Goal: Task Accomplishment & Management: Manage account settings

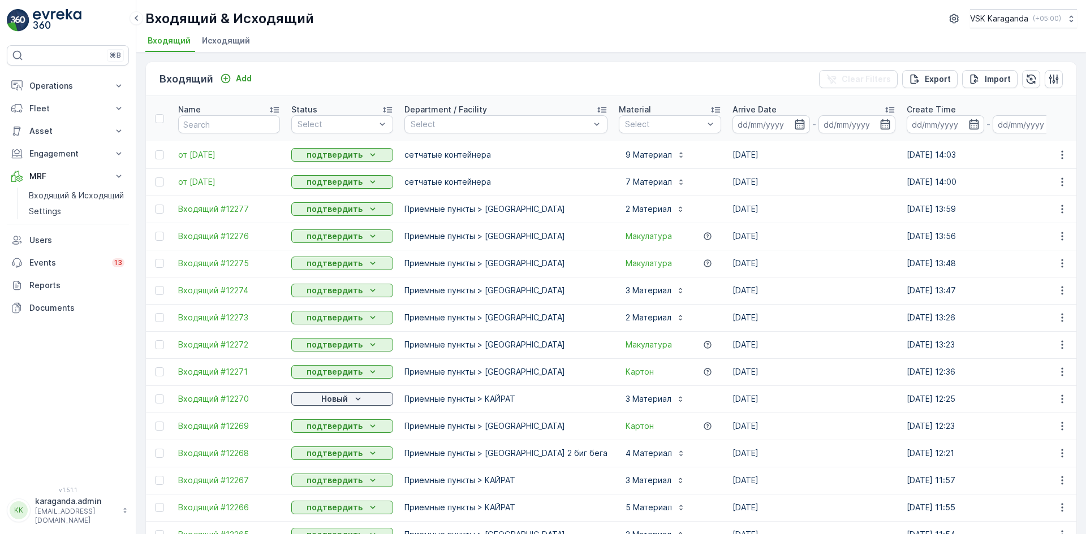
click at [319, 397] on div "Новый" at bounding box center [342, 399] width 93 height 11
click at [319, 434] on span "подтвердить" at bounding box center [324, 431] width 52 height 11
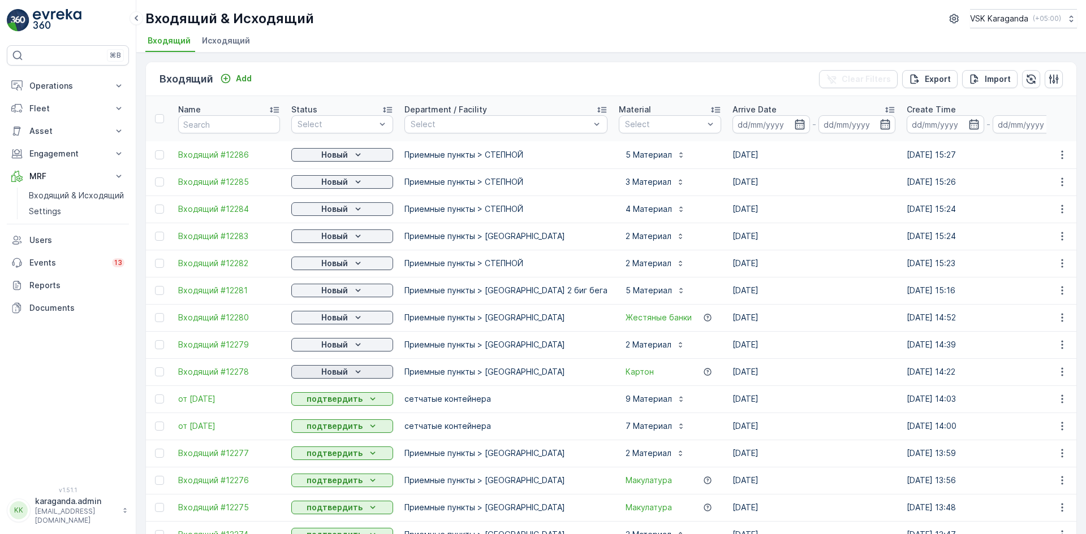
click at [338, 370] on p "Новый" at bounding box center [334, 371] width 27 height 11
click at [323, 402] on span "подтвердить" at bounding box center [324, 404] width 52 height 11
click at [338, 343] on p "Новый" at bounding box center [334, 344] width 27 height 11
click at [330, 374] on span "подтвердить" at bounding box center [324, 377] width 52 height 11
click at [342, 310] on div "Новый" at bounding box center [342, 318] width 102 height 16
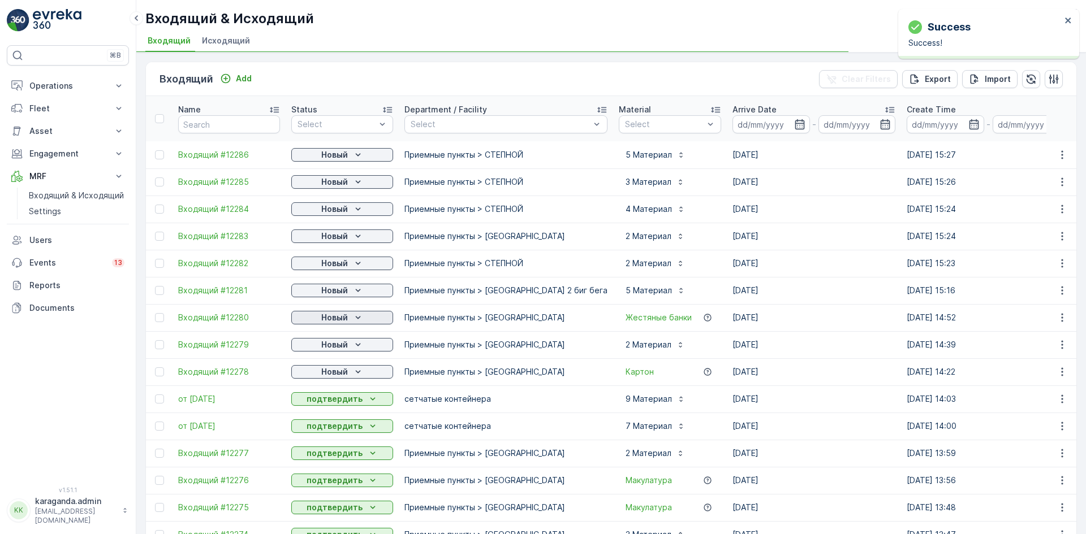
click at [339, 317] on p "Новый" at bounding box center [334, 317] width 27 height 11
click at [333, 350] on span "подтвердить" at bounding box center [324, 350] width 52 height 11
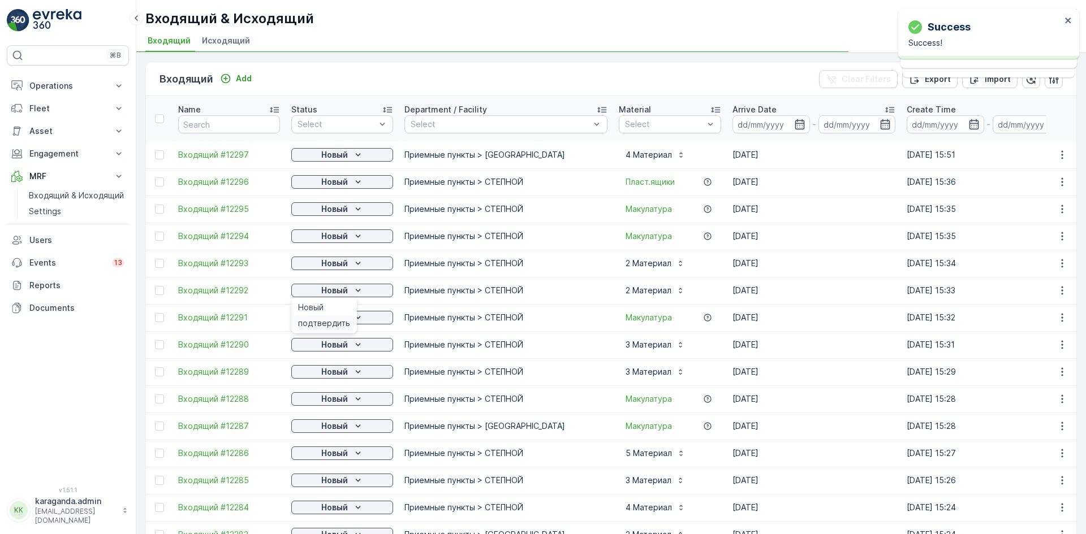
click at [334, 322] on span "подтвердить" at bounding box center [324, 323] width 52 height 11
click at [347, 258] on p "Новый" at bounding box center [334, 263] width 27 height 11
click at [339, 291] on p "Новый" at bounding box center [334, 290] width 27 height 11
click at [343, 234] on p "Новый" at bounding box center [334, 236] width 27 height 11
click at [336, 213] on p "Новый" at bounding box center [334, 209] width 27 height 11
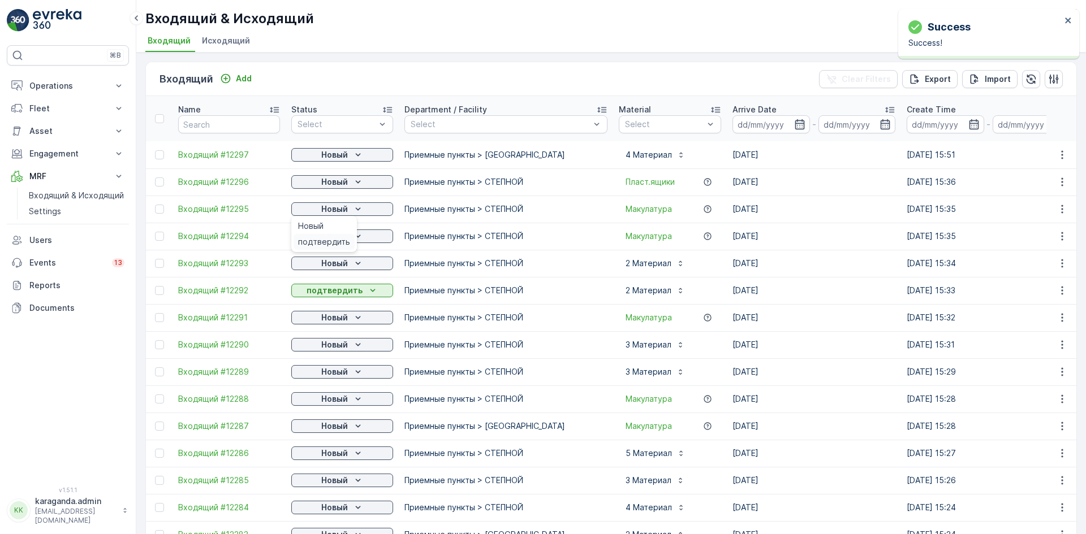
click at [328, 240] on span "подтвердить" at bounding box center [324, 241] width 52 height 11
click at [337, 179] on p "Новый" at bounding box center [334, 181] width 27 height 11
click at [323, 211] on span "подтвердить" at bounding box center [324, 214] width 52 height 11
click at [343, 155] on p "Новый" at bounding box center [334, 154] width 27 height 11
click at [328, 189] on span "подтвердить" at bounding box center [324, 187] width 52 height 11
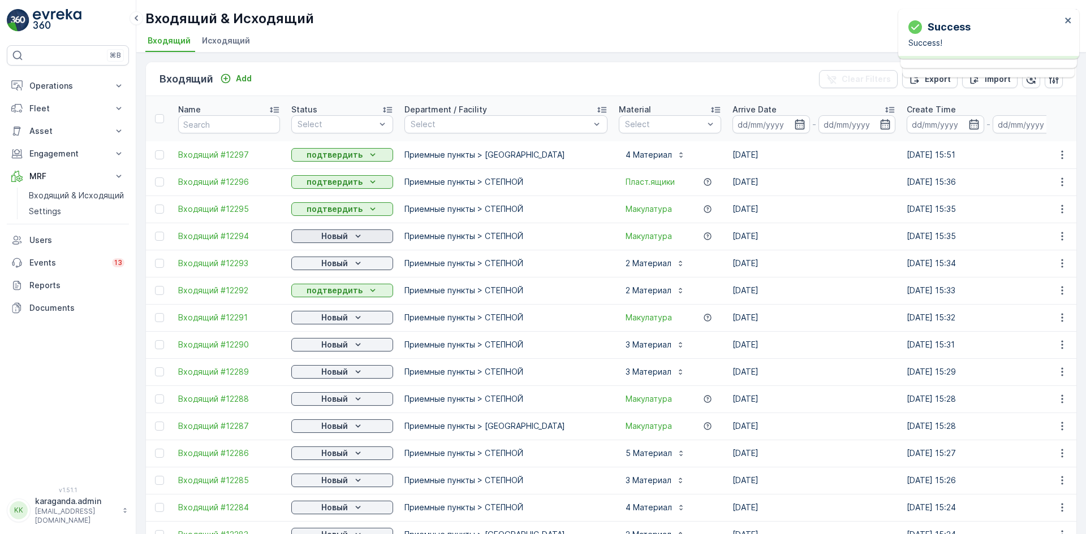
click at [362, 236] on icon "Новый" at bounding box center [357, 236] width 11 height 11
click at [337, 271] on span "подтвердить" at bounding box center [324, 268] width 52 height 11
click at [343, 265] on p "Новый" at bounding box center [334, 263] width 27 height 11
click at [343, 297] on span "подтвердить" at bounding box center [324, 296] width 52 height 11
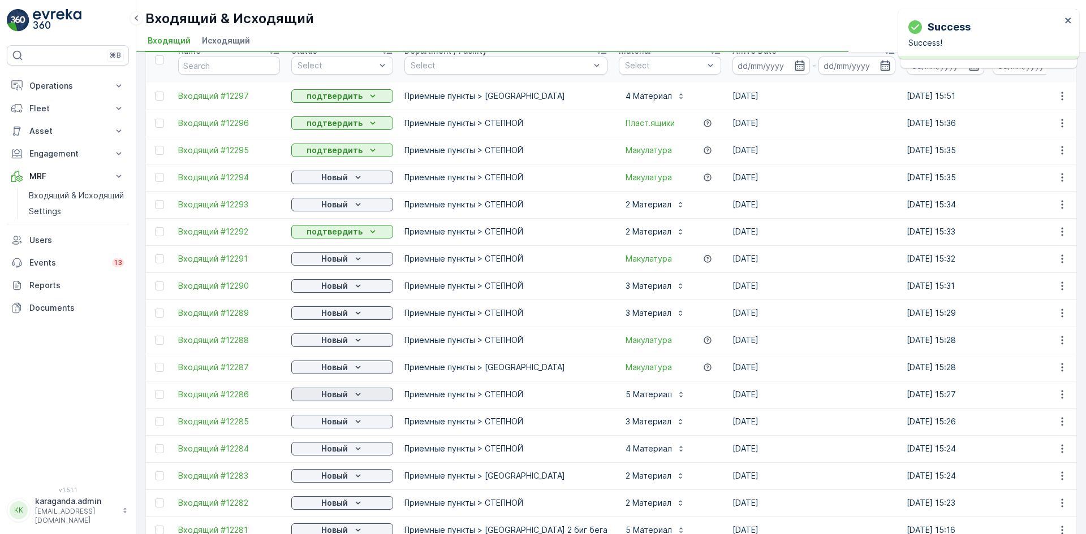
scroll to position [170, 0]
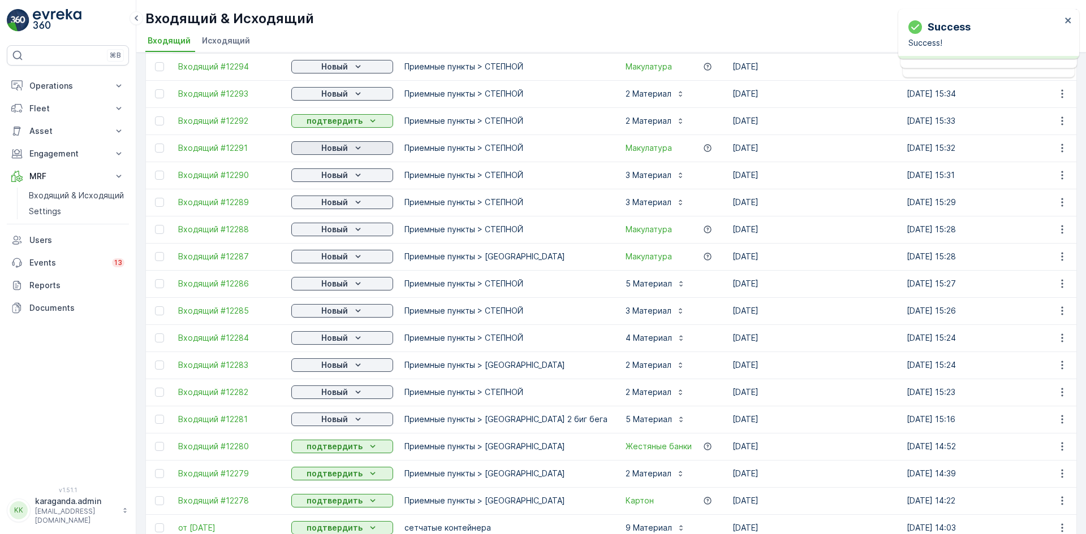
click at [347, 147] on p "Новый" at bounding box center [334, 147] width 27 height 11
click at [339, 179] on span "подтвердить" at bounding box center [324, 180] width 52 height 11
click at [338, 206] on span "подтвердить" at bounding box center [324, 207] width 52 height 11
click at [355, 204] on icon "Новый" at bounding box center [357, 202] width 11 height 11
click at [331, 237] on span "подтвердить" at bounding box center [324, 235] width 52 height 11
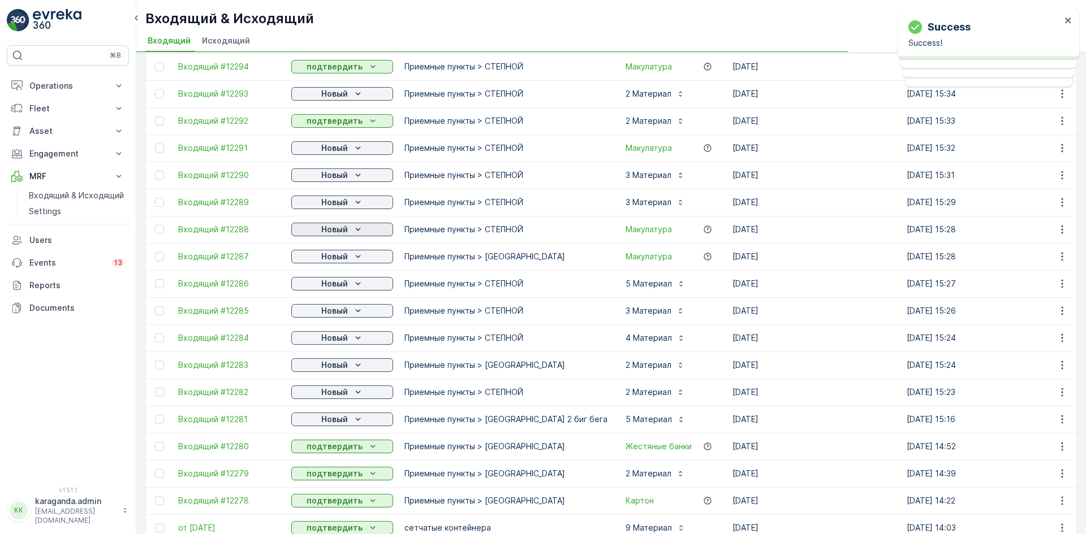
click at [358, 232] on icon "Новый" at bounding box center [357, 229] width 11 height 11
click at [335, 260] on p "Новый" at bounding box center [334, 256] width 27 height 11
click at [332, 289] on span "подтвердить" at bounding box center [324, 289] width 52 height 11
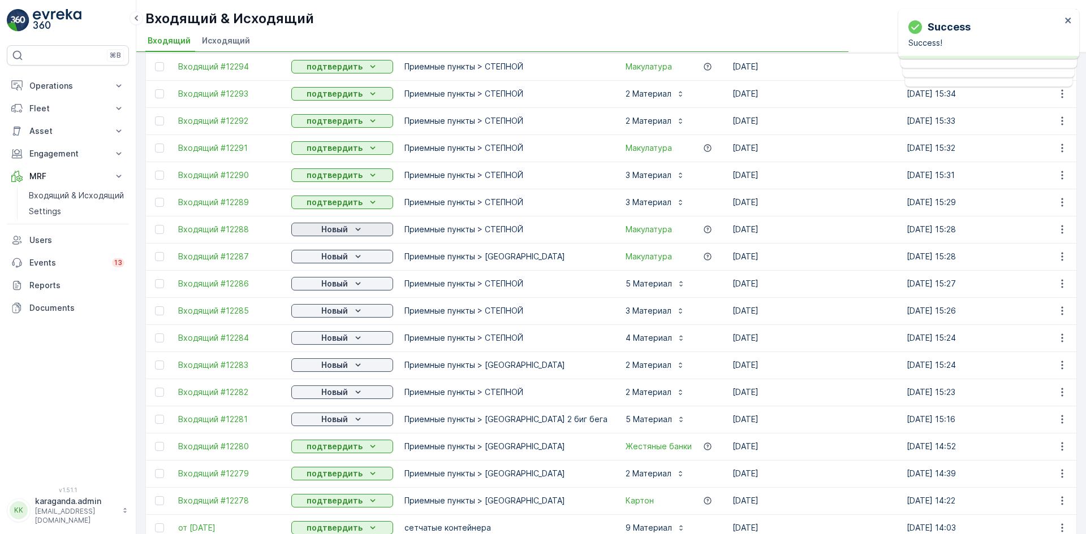
click at [351, 233] on div "Новый" at bounding box center [342, 229] width 93 height 11
click at [338, 256] on div "подтвердить" at bounding box center [323, 262] width 61 height 16
click at [353, 283] on icon "Новый" at bounding box center [357, 283] width 11 height 11
click at [345, 316] on span "подтвердить" at bounding box center [324, 316] width 52 height 11
click at [347, 314] on p "Новый" at bounding box center [334, 310] width 27 height 11
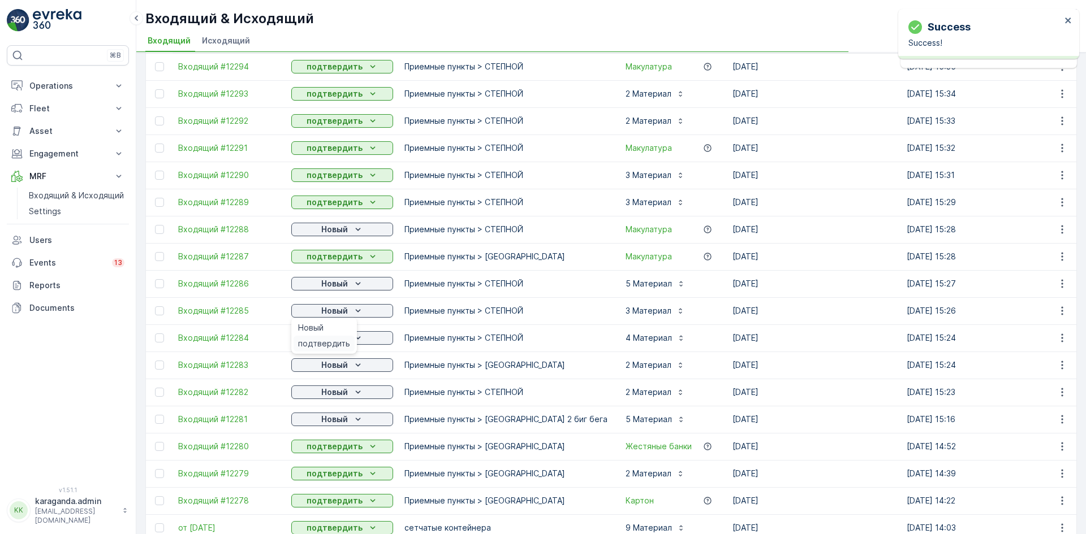
click at [334, 338] on span "подтвердить" at bounding box center [324, 343] width 52 height 11
click at [338, 338] on p "Новый" at bounding box center [334, 337] width 27 height 11
click at [327, 369] on span "подтвердить" at bounding box center [324, 370] width 52 height 11
click at [343, 364] on p "Новый" at bounding box center [334, 365] width 27 height 11
click at [347, 362] on p "Новый" at bounding box center [334, 365] width 27 height 11
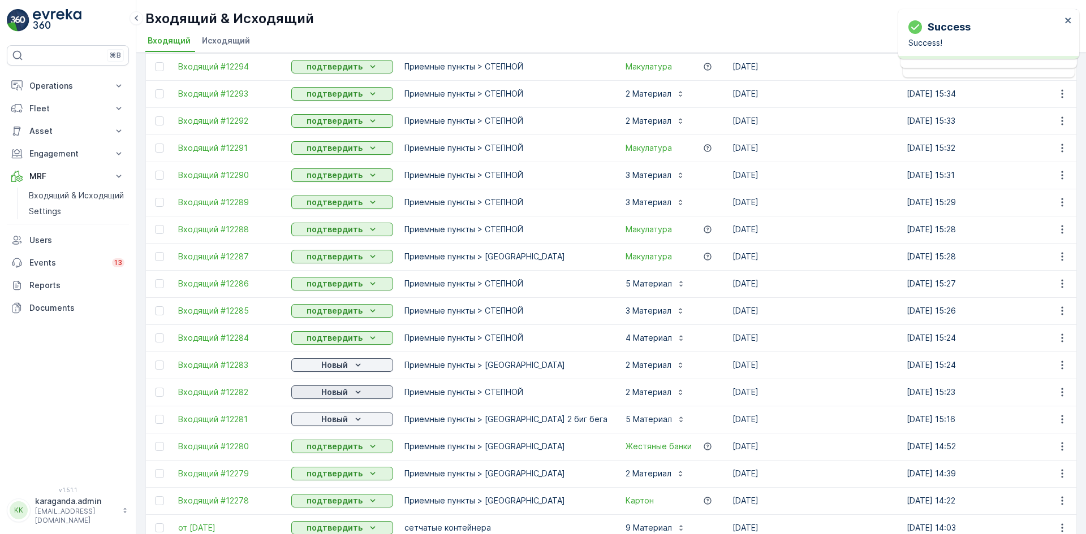
click at [340, 394] on p "Новый" at bounding box center [334, 392] width 27 height 11
click at [329, 421] on span "подтвердить" at bounding box center [324, 425] width 52 height 11
click at [342, 418] on p "Новый" at bounding box center [334, 419] width 27 height 11
click at [330, 454] on span "подтвердить" at bounding box center [324, 452] width 52 height 11
click at [343, 365] on p "Новый" at bounding box center [334, 365] width 27 height 11
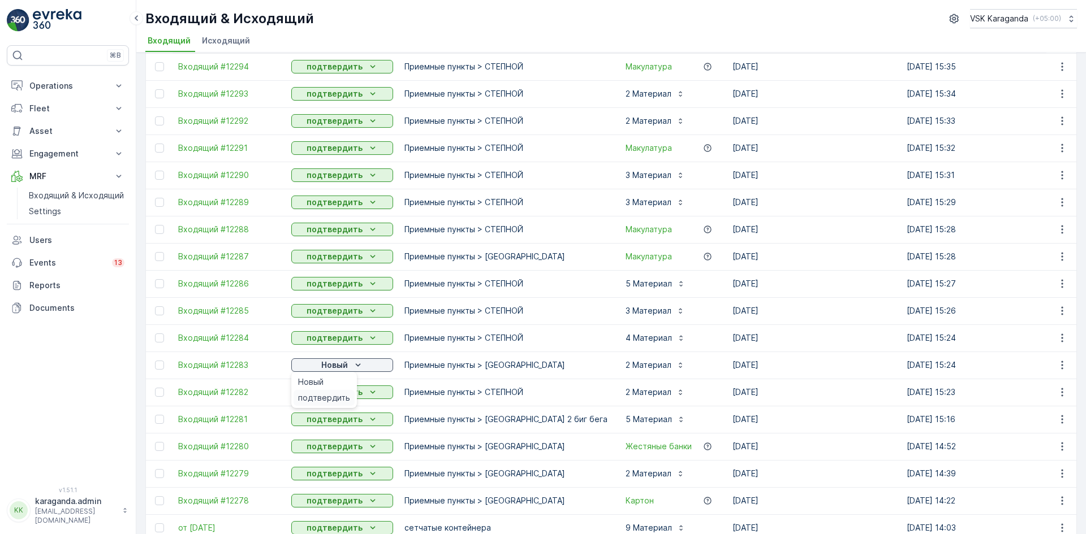
click at [332, 390] on div "подтвердить" at bounding box center [323, 398] width 61 height 16
